Goal: Ask a question

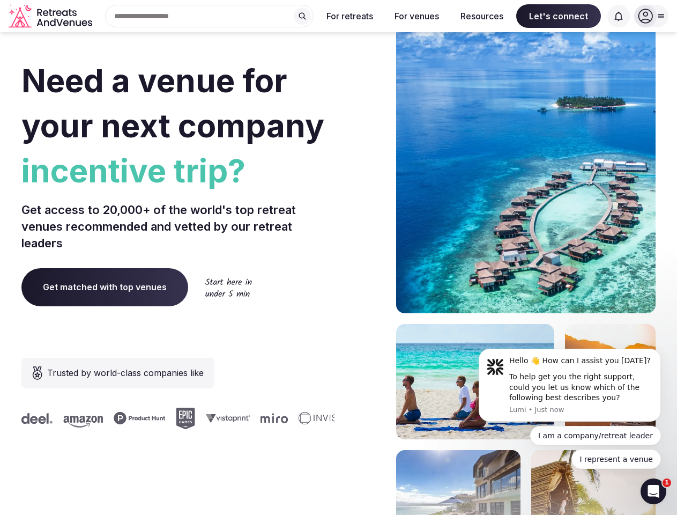
click at [338, 257] on div "Need a venue for your next company incentive trip? Get access to 20,000+ of the…" at bounding box center [338, 321] width 634 height 646
click at [210, 16] on div "Search Popular Destinations [GEOGRAPHIC_DATA], [GEOGRAPHIC_DATA] [GEOGRAPHIC_DA…" at bounding box center [205, 16] width 217 height 23
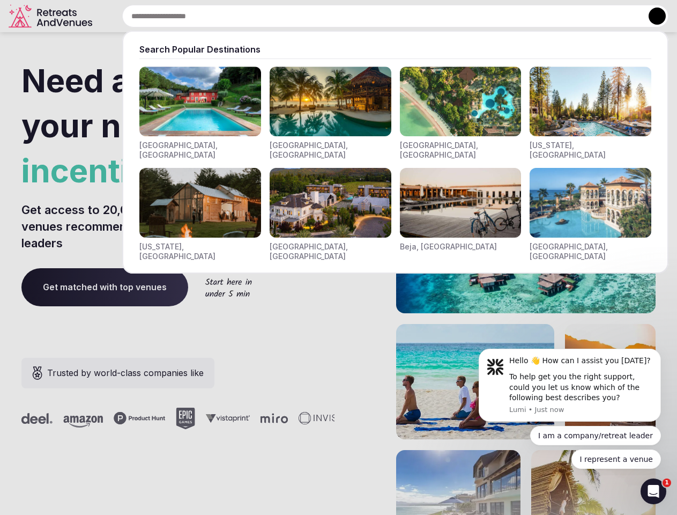
click at [302, 16] on input "text" at bounding box center [395, 16] width 546 height 23
click at [350, 16] on input "text" at bounding box center [395, 16] width 546 height 23
click at [417, 16] on input "text" at bounding box center [395, 16] width 546 height 23
click at [482, 16] on input "text" at bounding box center [395, 16] width 546 height 23
click at [559, 16] on input "text" at bounding box center [395, 16] width 546 height 23
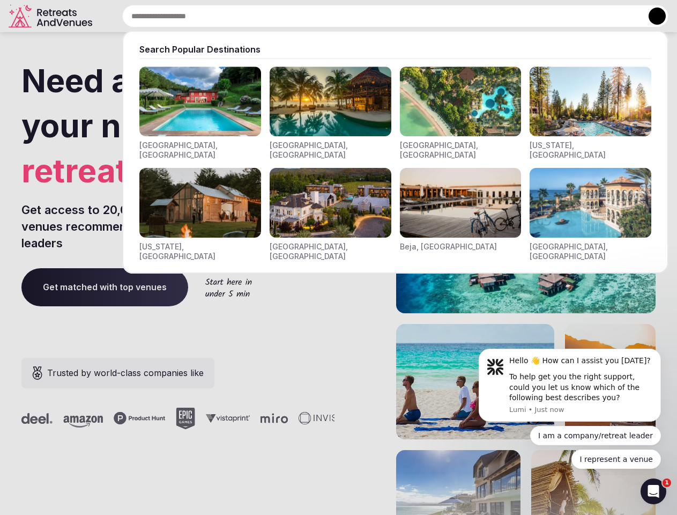
click at [619, 16] on input "text" at bounding box center [395, 16] width 546 height 23
click at [652, 16] on button at bounding box center [657, 16] width 17 height 17
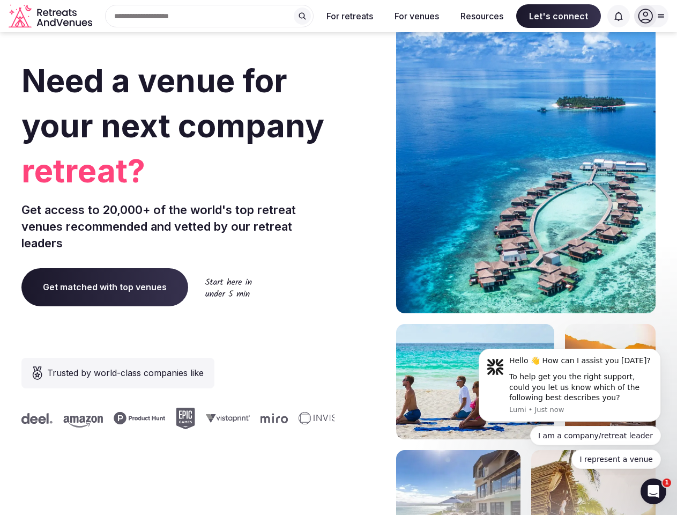
click at [570, 385] on div "To help get you the right support, could you let us know which of the following…" at bounding box center [581, 388] width 144 height 32
